Goal: Task Accomplishment & Management: Complete application form

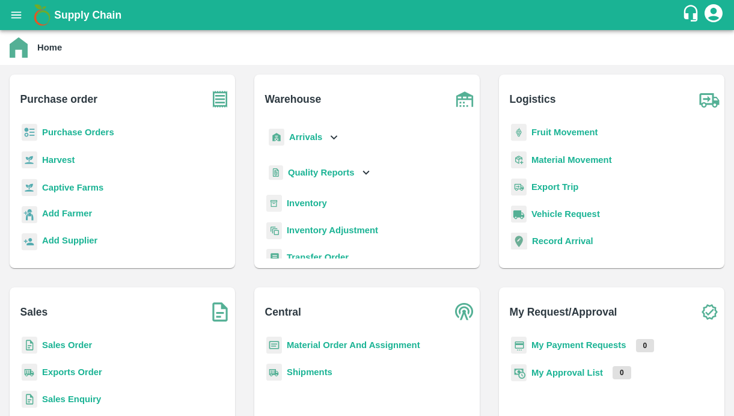
click at [16, 17] on icon "open drawer" at bounding box center [16, 14] width 10 height 7
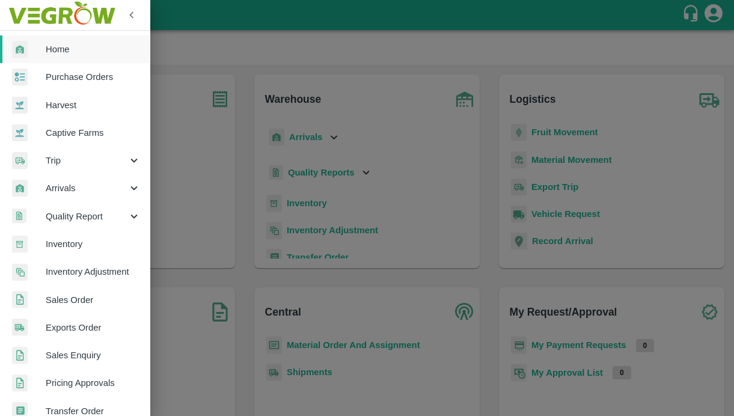
scroll to position [269, 0]
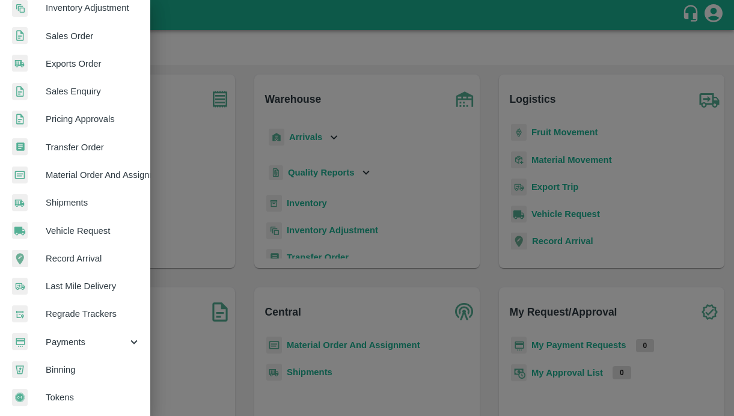
click at [75, 337] on span "Payments" at bounding box center [87, 342] width 82 height 13
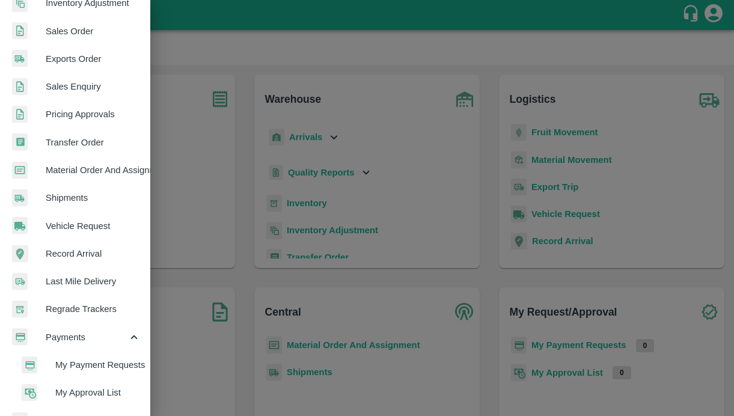
click at [74, 356] on li "My Payment Requests" at bounding box center [80, 365] width 141 height 28
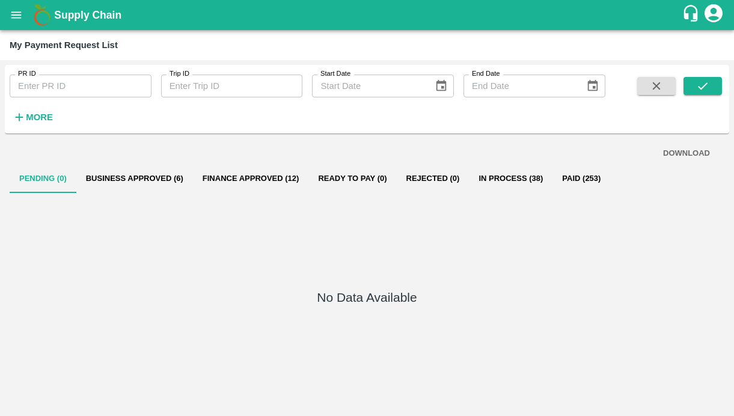
click at [151, 175] on button "Business Approved (6)" at bounding box center [134, 178] width 117 height 29
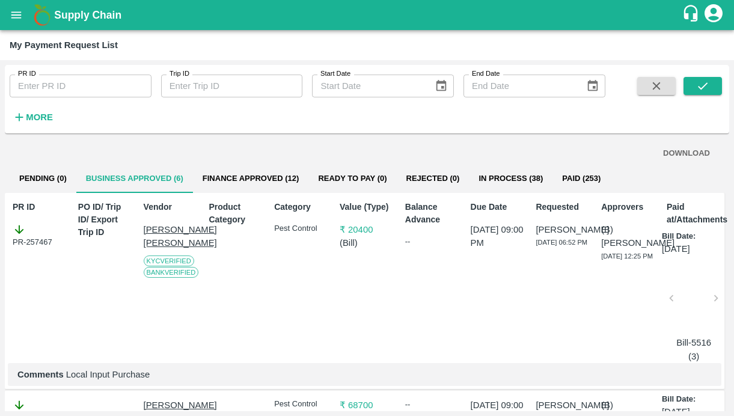
click at [259, 168] on button "Finance Approved (12)" at bounding box center [251, 178] width 116 height 29
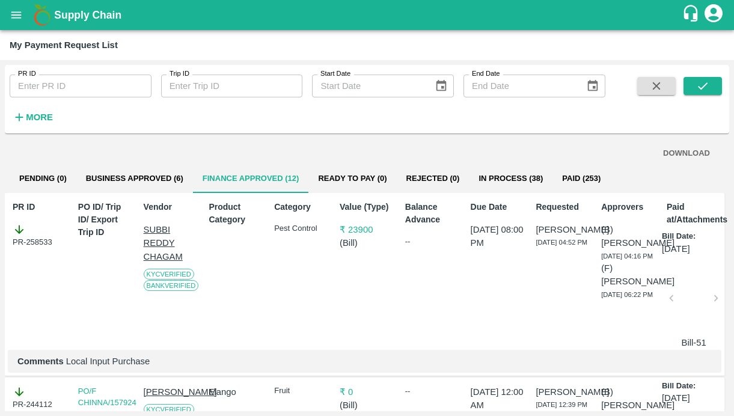
click at [164, 167] on button "Business Approved (6)" at bounding box center [134, 178] width 117 height 29
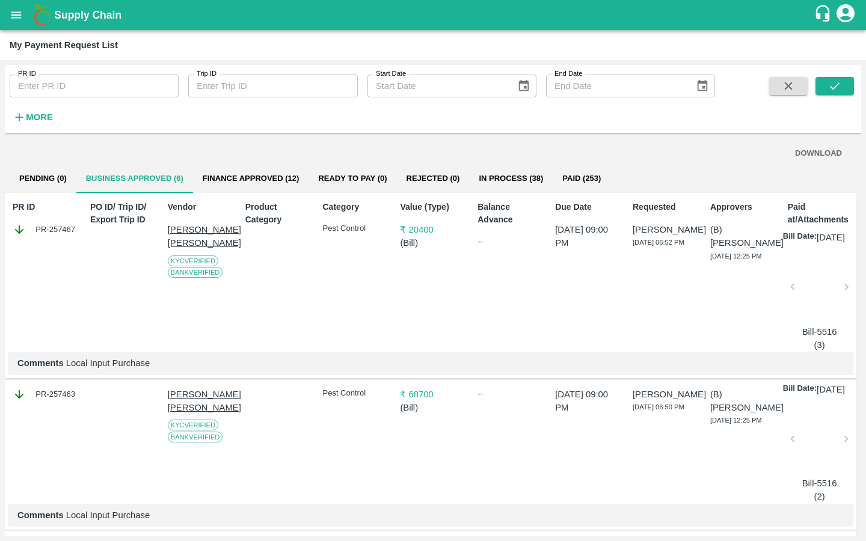
scroll to position [670, 0]
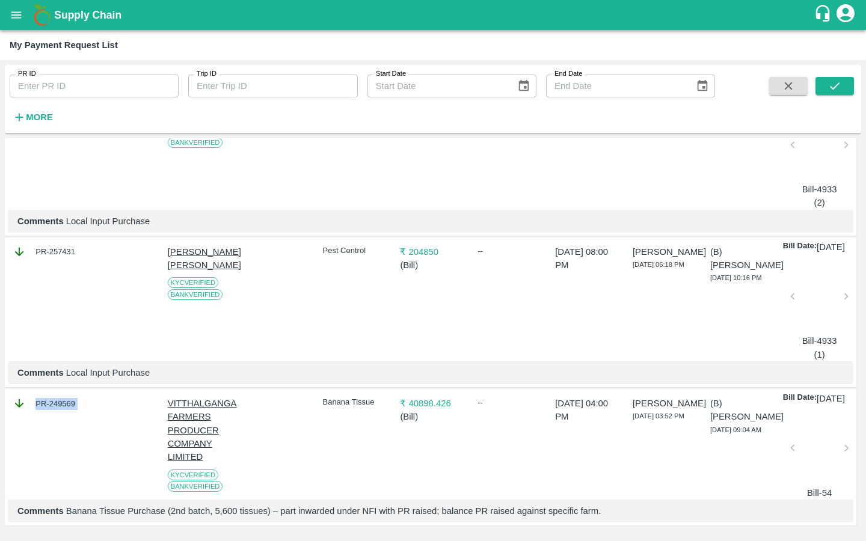
drag, startPoint x: 88, startPoint y: 384, endPoint x: 31, endPoint y: 384, distance: 57.7
click at [31, 389] on div "PR-249569 VITTHALGANGA FARMERS PRODUCER COMPANY LIMITED KYC Verified Bank Verif…" at bounding box center [431, 457] width 852 height 137
copy div "PR-249569"
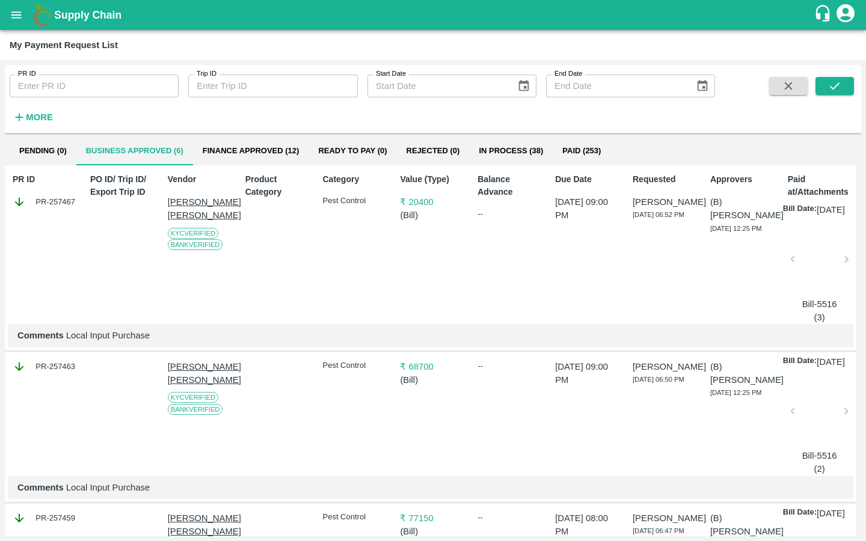
scroll to position [43, 0]
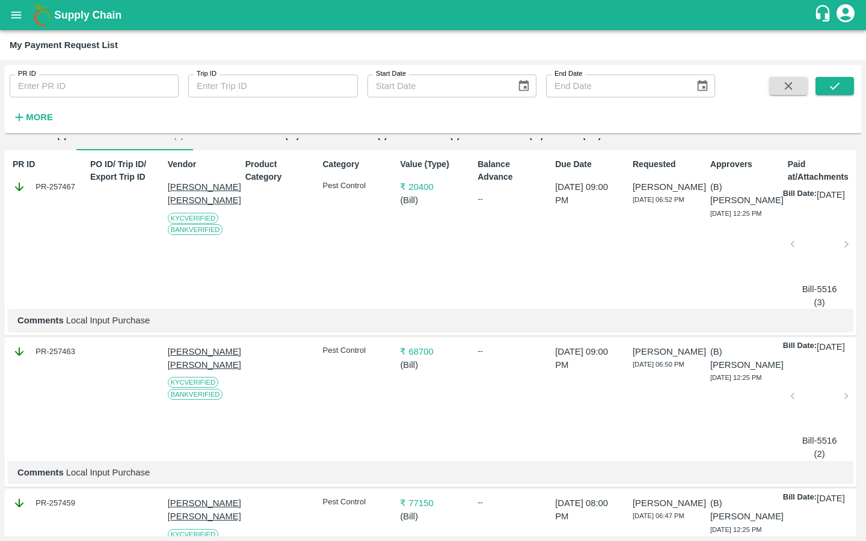
click at [20, 15] on icon "open drawer" at bounding box center [16, 14] width 10 height 7
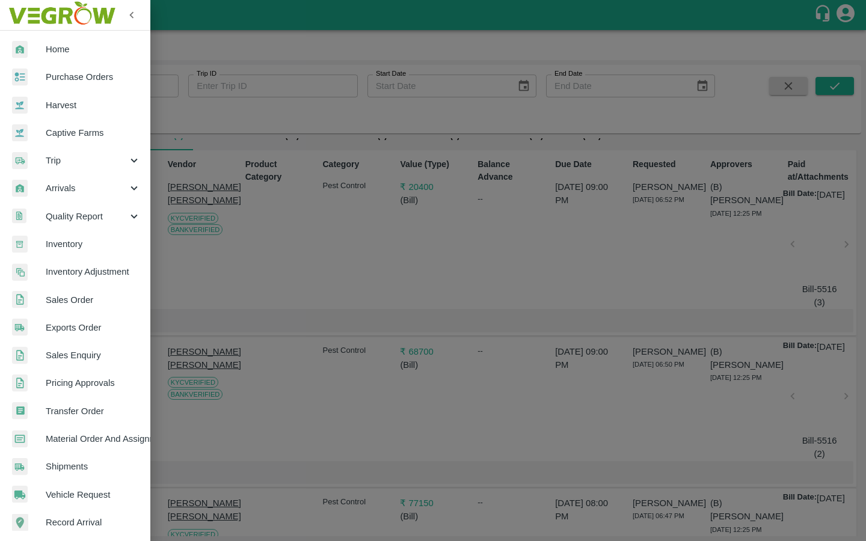
click at [52, 120] on link "Captive Farms" at bounding box center [75, 133] width 150 height 28
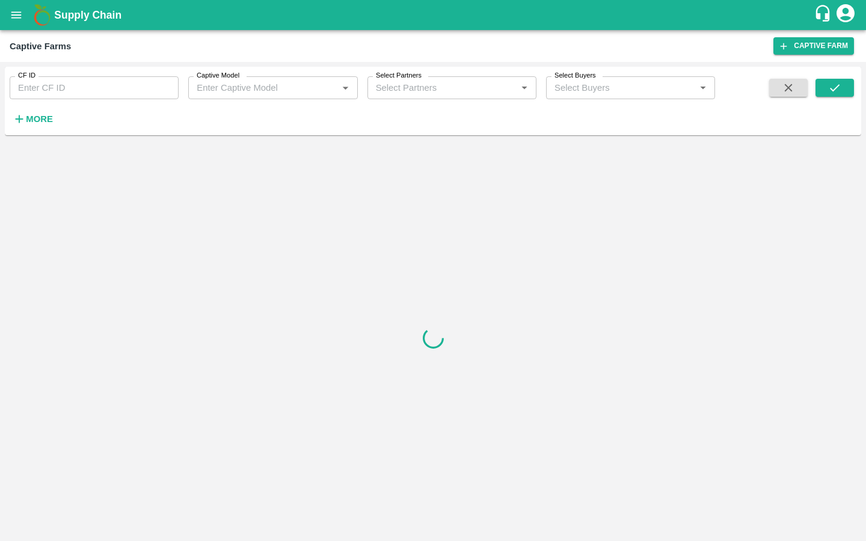
click at [37, 95] on input "CF ID" at bounding box center [94, 87] width 169 height 23
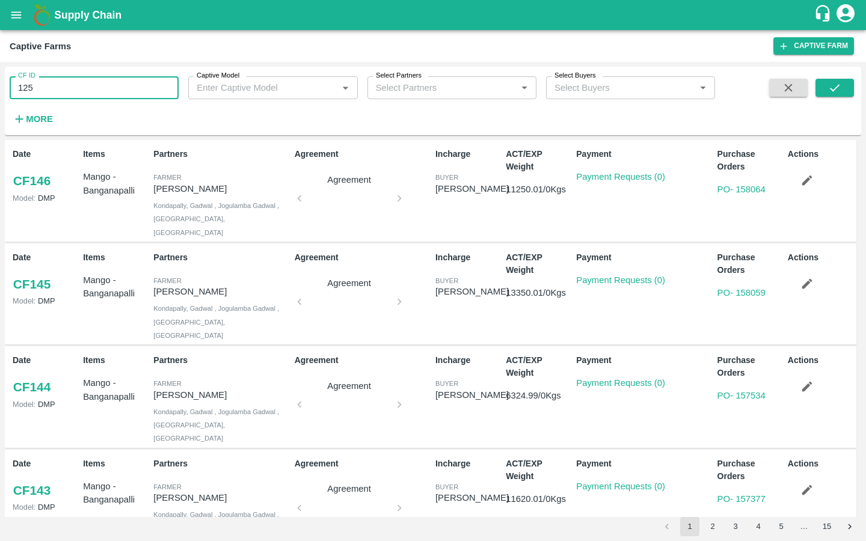
click at [214, 132] on div "CF ID 125 CF ID Captive Model Captive Model   * Select Partners Select Partners…" at bounding box center [433, 101] width 856 height 69
click at [734, 79] on button "submit" at bounding box center [835, 88] width 38 height 18
click at [104, 88] on input "125" at bounding box center [94, 87] width 169 height 23
type input "125"
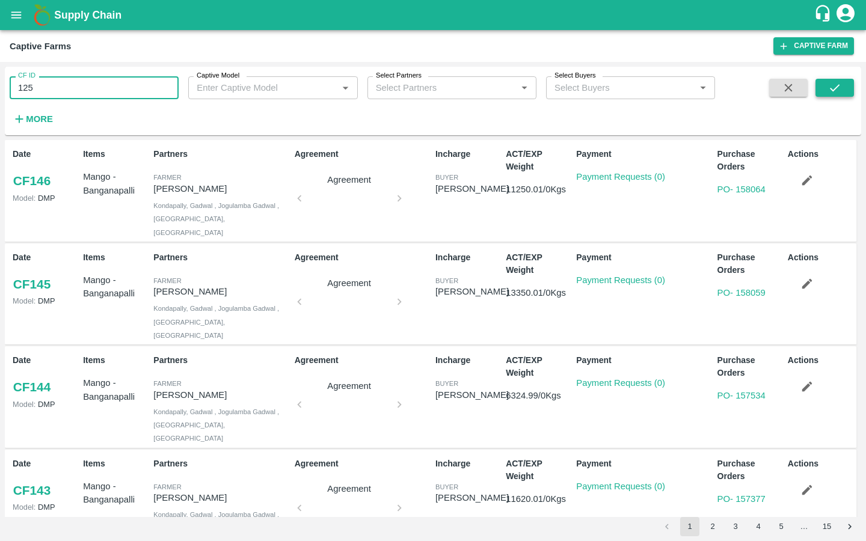
click at [734, 94] on icon "submit" at bounding box center [834, 87] width 13 height 13
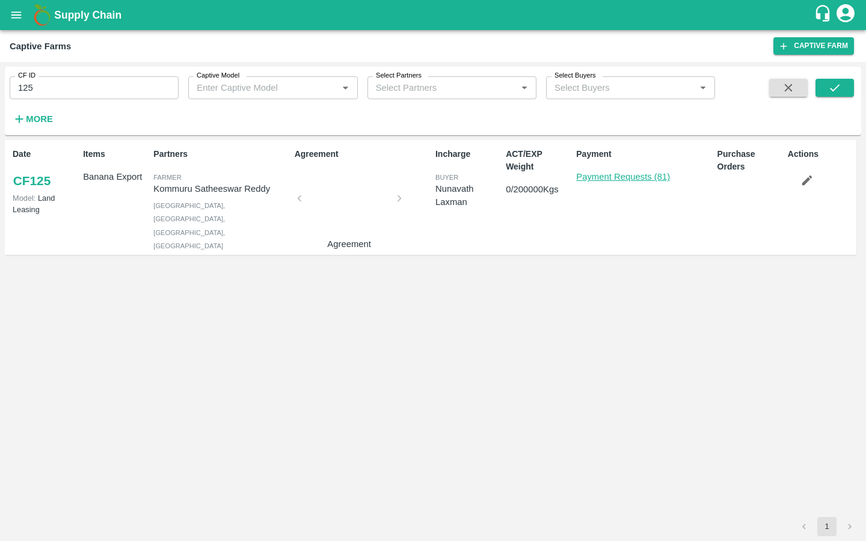
click at [661, 178] on link "Payment Requests (81)" at bounding box center [623, 177] width 94 height 10
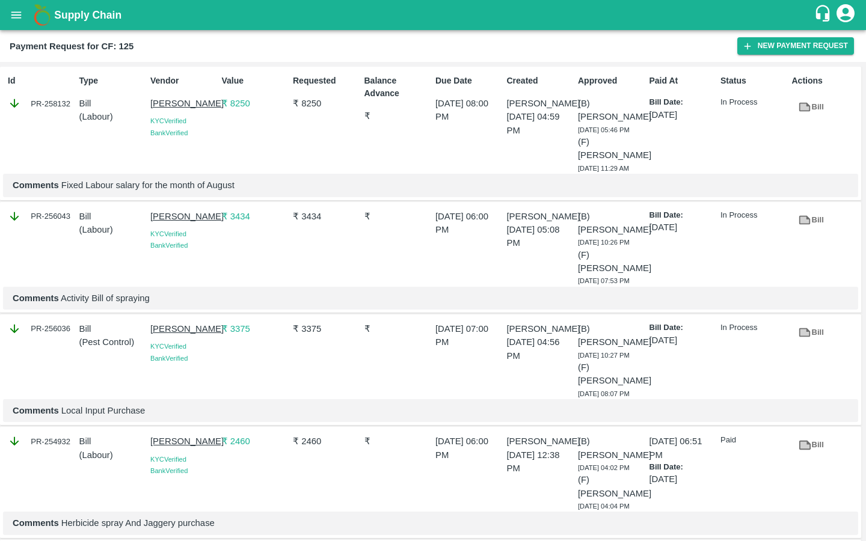
drag, startPoint x: 147, startPoint y: 102, endPoint x: 208, endPoint y: 118, distance: 63.5
click at [208, 118] on div "Vendor [PERSON_NAME] KYC Verified Bank Verified" at bounding box center [182, 122] width 72 height 104
copy p "[PERSON_NAME]"
click at [758, 35] on div "Payment Request for CF: 125 New Payment Request" at bounding box center [433, 46] width 866 height 32
click at [751, 41] on icon "button" at bounding box center [747, 46] width 11 height 11
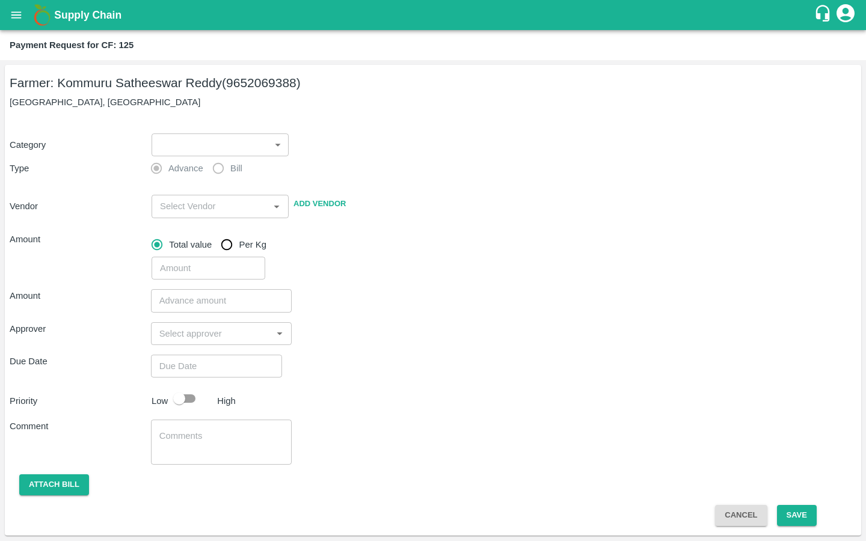
click at [191, 143] on body "Supply Chain Payment Request for CF: 125 Farmer: Kommuru Satheeswar Reddy (9652…" at bounding box center [433, 270] width 866 height 541
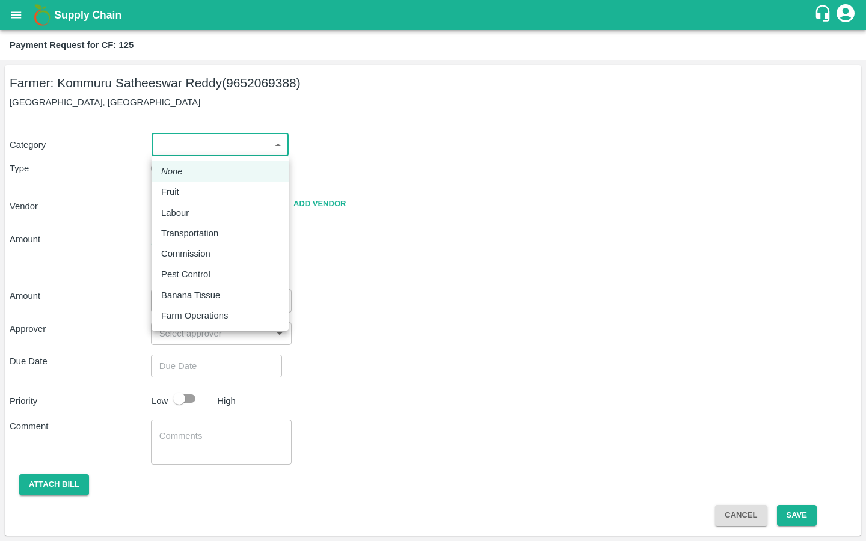
click at [179, 215] on p "Labour" at bounding box center [175, 212] width 28 height 13
type input "2"
radio input "false"
radio input "true"
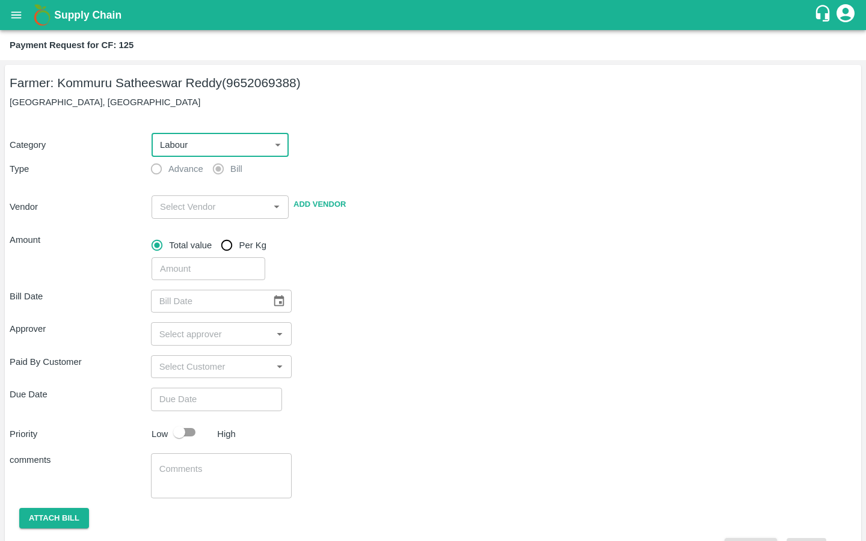
click at [168, 212] on input "input" at bounding box center [210, 207] width 110 height 16
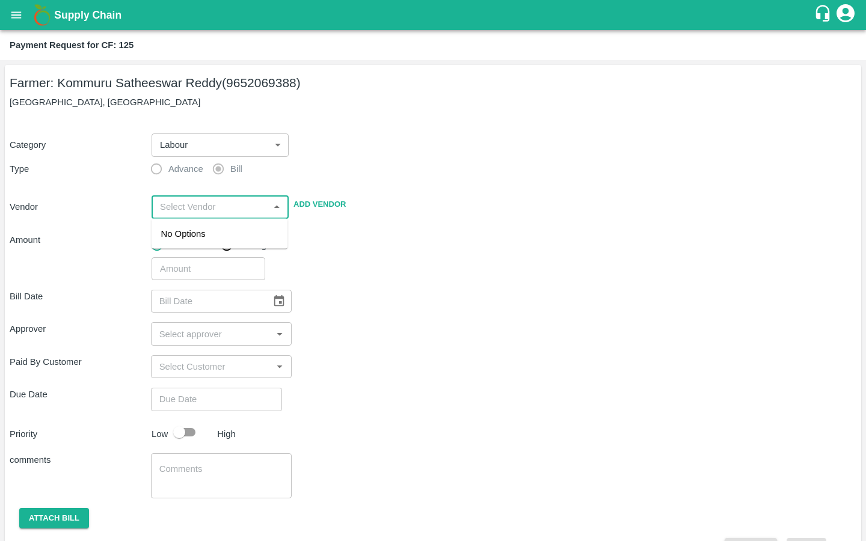
paste input "[PERSON_NAME]"
click at [160, 242] on div "[PERSON_NAME] - 9912197696(Service Provider)" at bounding box center [220, 248] width 137 height 48
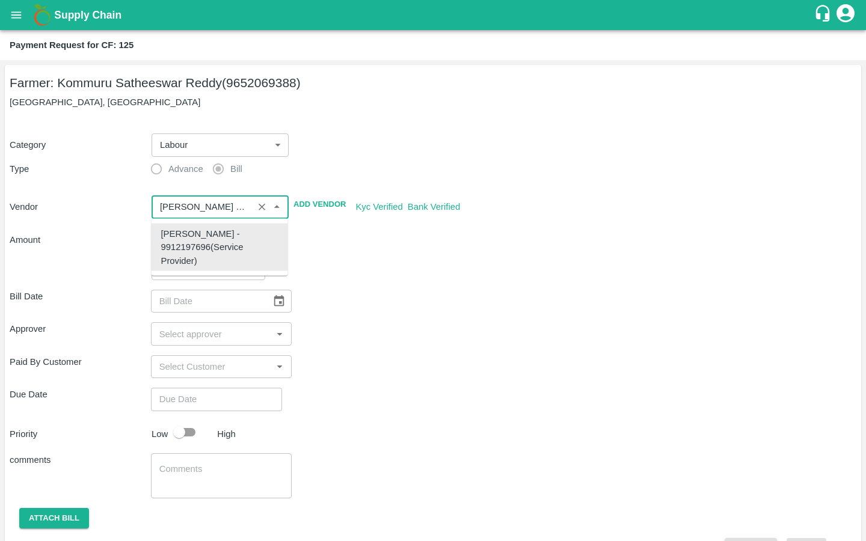
type input "[PERSON_NAME] - 9912197696(Service Provider)"
click at [207, 206] on input "input" at bounding box center [202, 207] width 94 height 16
click at [195, 251] on div "[PERSON_NAME] - 9912197696(Service Provider)" at bounding box center [219, 247] width 117 height 40
click at [318, 258] on div "​" at bounding box center [502, 267] width 710 height 28
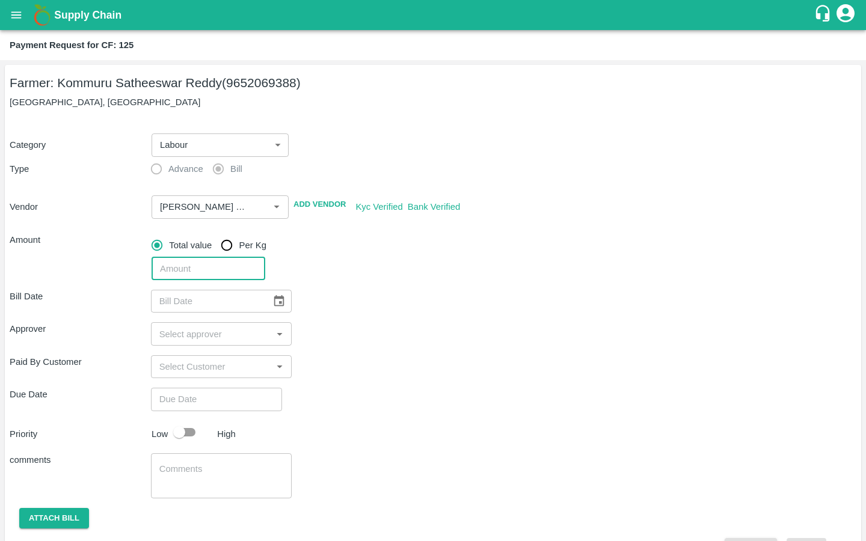
click at [193, 266] on input "number" at bounding box center [209, 268] width 114 height 23
type input "6300"
click at [478, 264] on div "6300 ​" at bounding box center [502, 267] width 710 height 28
click at [276, 301] on button "Choose date" at bounding box center [279, 301] width 23 height 23
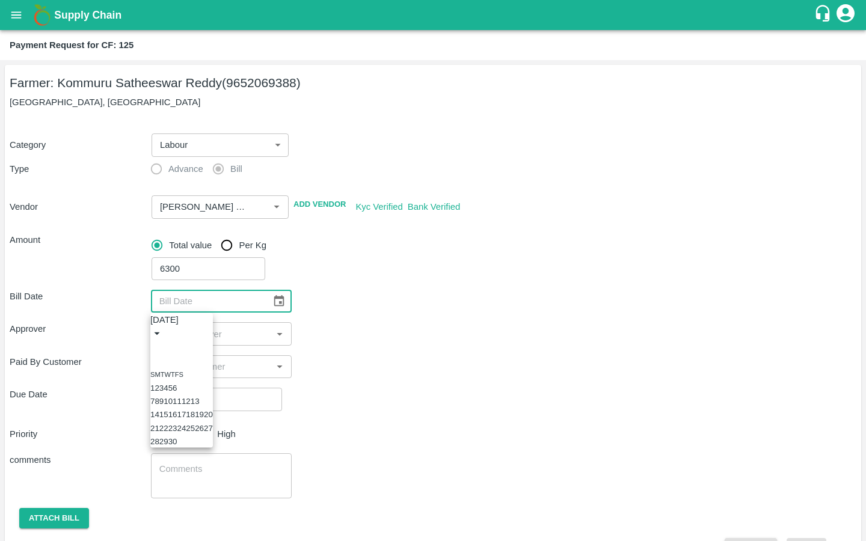
click at [173, 383] on button "5" at bounding box center [170, 387] width 4 height 9
type input "[DATE]"
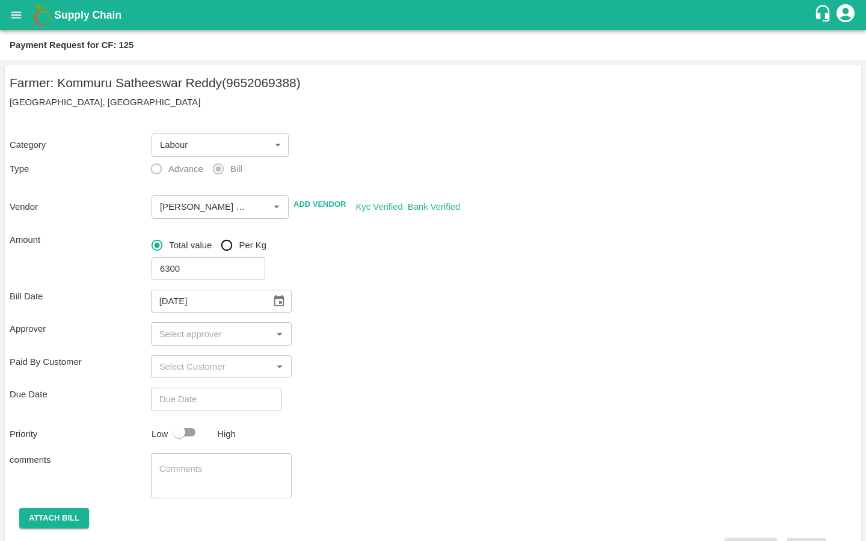
click at [169, 328] on input "input" at bounding box center [212, 334] width 114 height 16
type input "kira"
click at [168, 366] on input "checkbox" at bounding box center [172, 366] width 24 height 24
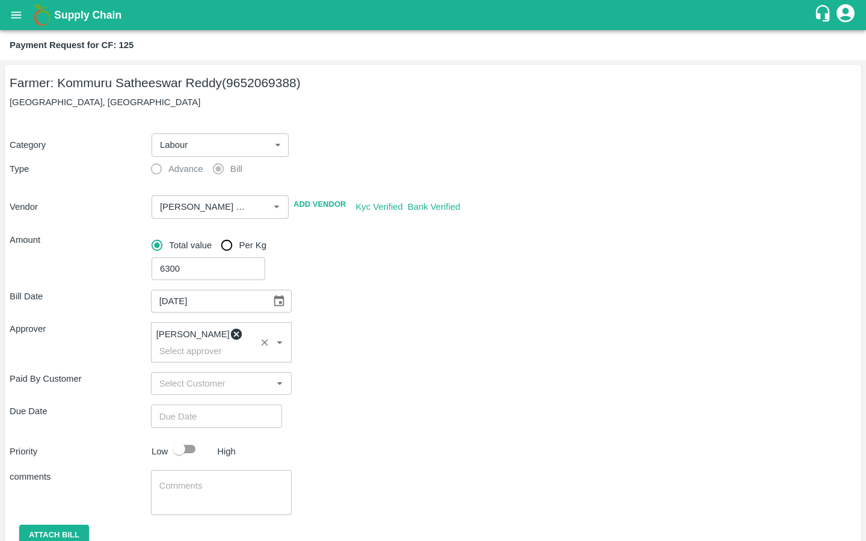
type input "DD/MM/YYYY hh:mm aa"
click at [162, 405] on input "DD/MM/YYYY hh:mm aa" at bounding box center [212, 416] width 123 height 23
click at [45, 198] on button "18" at bounding box center [39, 193] width 9 height 9
click at [64, 75] on span "PM" at bounding box center [58, 68] width 12 height 14
type input "[DATE] 08:00 PM"
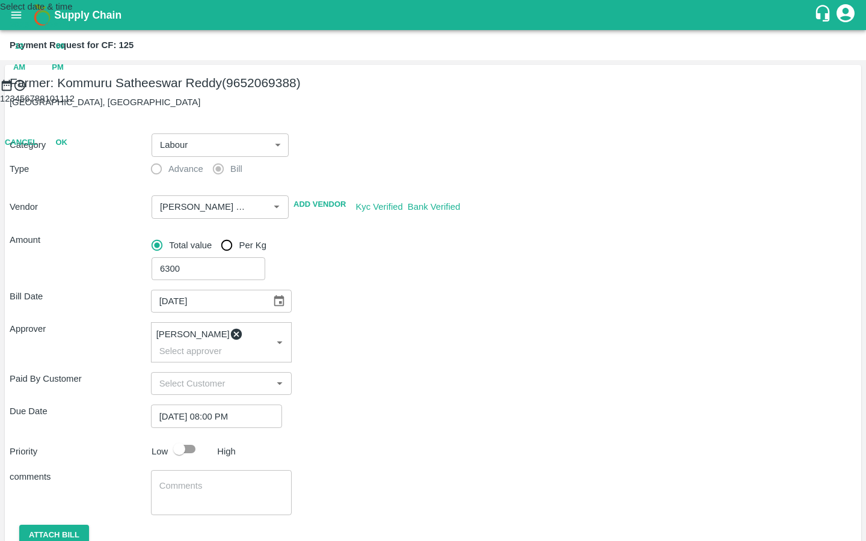
click at [389, 92] on div at bounding box center [433, 92] width 866 height 0
click at [81, 206] on button "OK" at bounding box center [61, 195] width 38 height 21
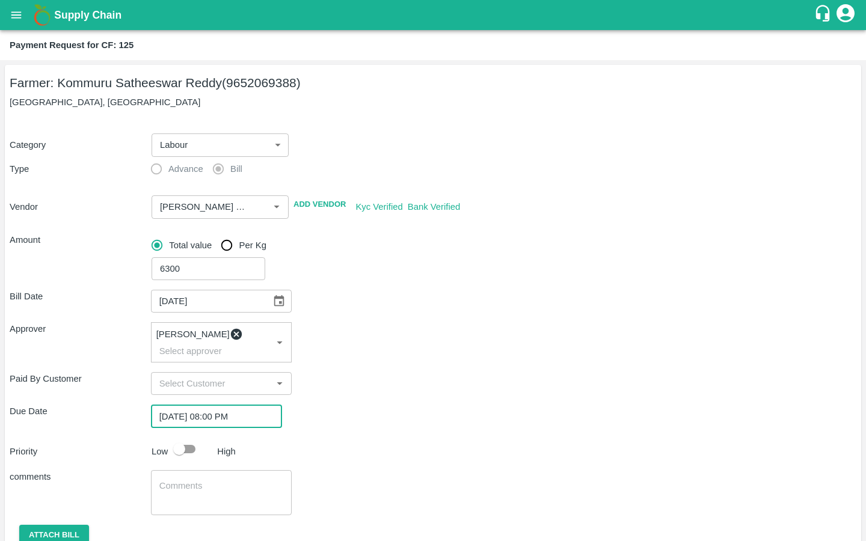
click at [185, 440] on input "checkbox" at bounding box center [179, 449] width 69 height 23
checkbox input "true"
click at [178, 480] on textarea at bounding box center [221, 492] width 124 height 25
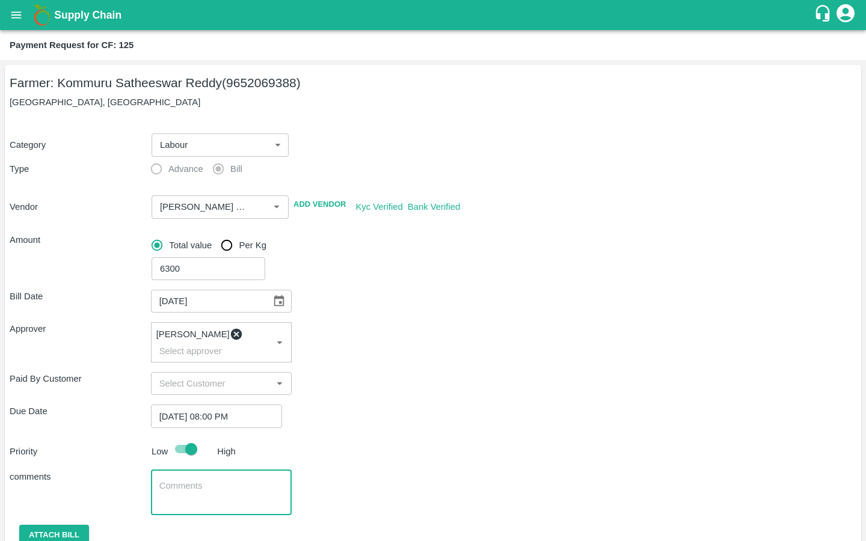
paste textarea "Activity bill of Weeding And Pipe line installation done in [GEOGRAPHIC_DATA] R…"
type textarea "Activity bill of Weeding And Pipe line installation done in [GEOGRAPHIC_DATA] R…"
click at [365, 497] on div "comments Activity bill of Weeding And Pipe line installation done in [GEOGRAPHI…" at bounding box center [433, 492] width 847 height 45
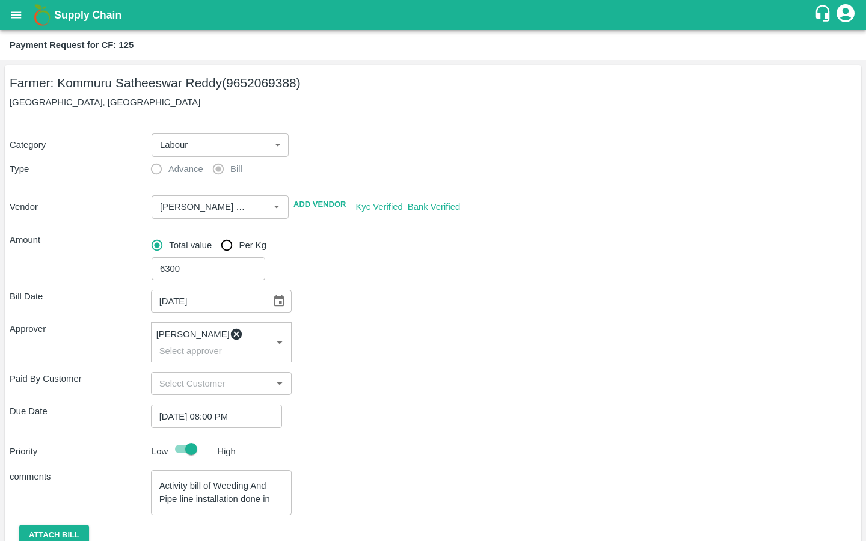
scroll to position [13, 0]
click at [53, 532] on button "Attach bill" at bounding box center [54, 535] width 70 height 21
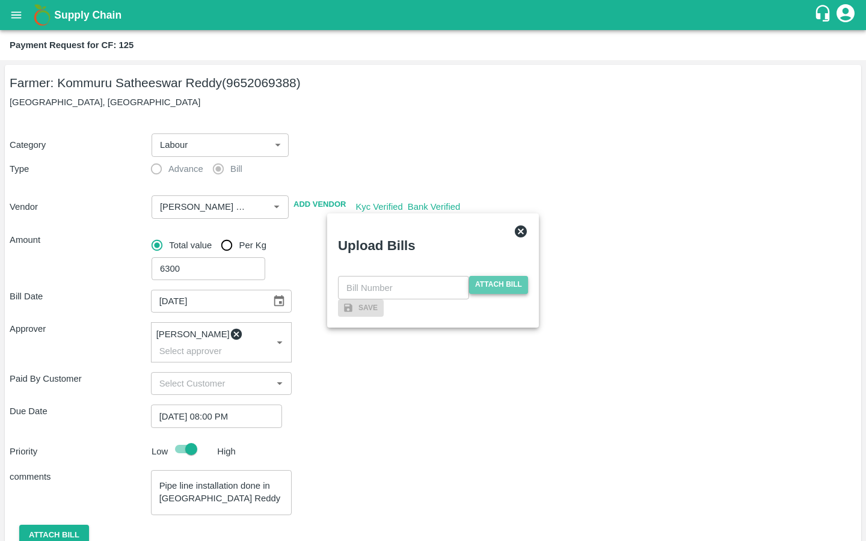
click at [477, 276] on span "Attach bill" at bounding box center [498, 284] width 59 height 17
click at [0, 0] on input "Attach bill" at bounding box center [0, 0] width 0 height 0
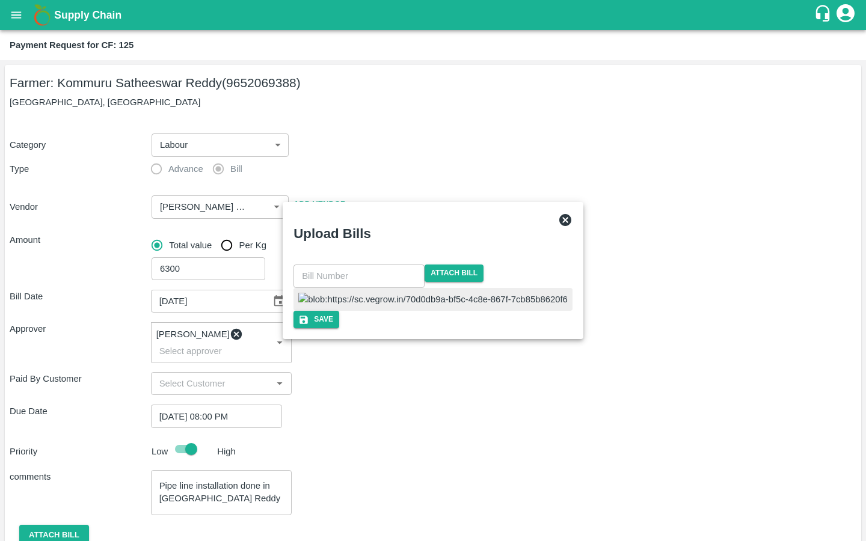
click at [382, 293] on img at bounding box center [432, 299] width 269 height 13
click at [390, 265] on input "text" at bounding box center [358, 276] width 131 height 23
type input "47"
click at [412, 328] on div "Save" at bounding box center [433, 319] width 284 height 17
click at [306, 324] on icon "button" at bounding box center [301, 320] width 8 height 8
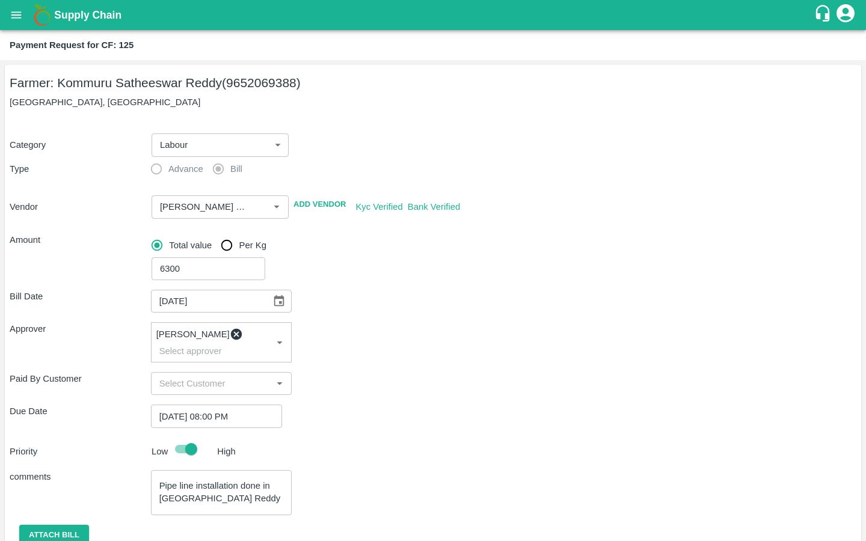
scroll to position [173, 0]
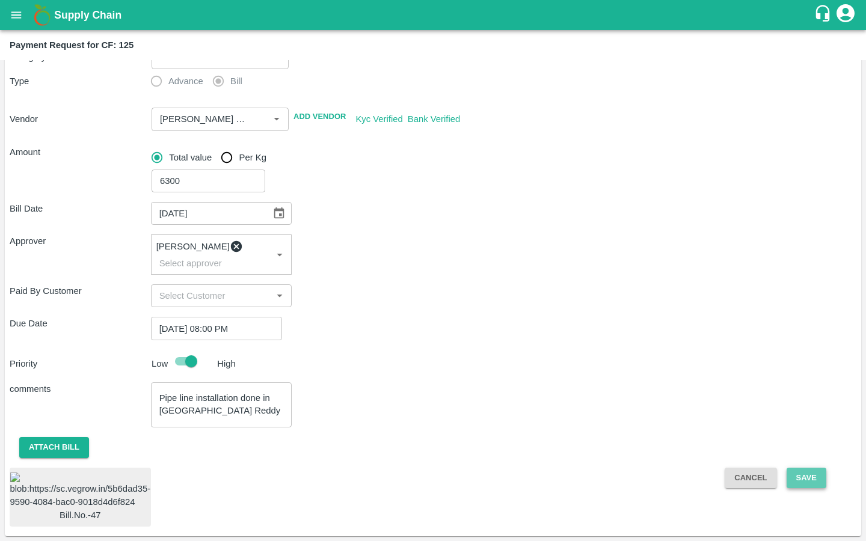
click at [788, 468] on button "Save" at bounding box center [807, 478] width 40 height 21
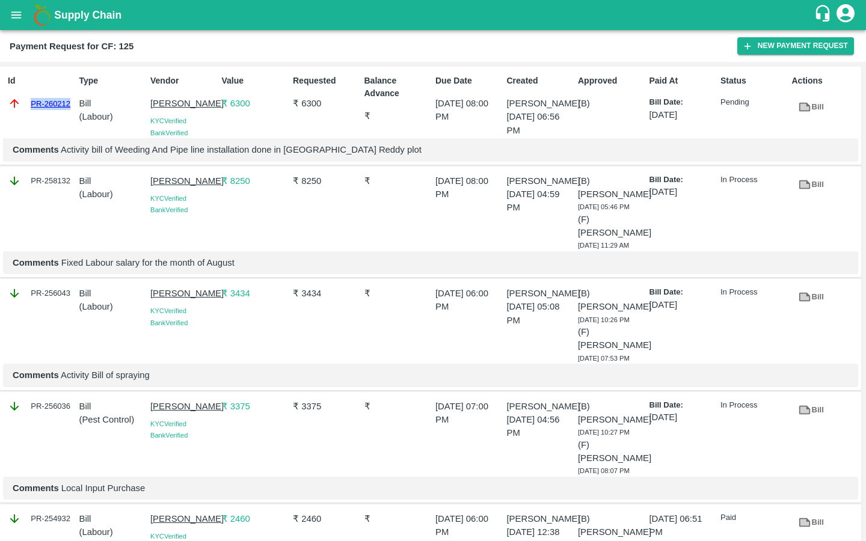
drag, startPoint x: 73, startPoint y: 102, endPoint x: 0, endPoint y: 102, distance: 73.4
click at [0, 102] on div "Id PR-260212 Type Bill ( Labour ) Vendor [PERSON_NAME] [GEOGRAPHIC_DATA] Verifi…" at bounding box center [430, 116] width 861 height 99
copy link "PR-260212"
